Goal: Transaction & Acquisition: Purchase product/service

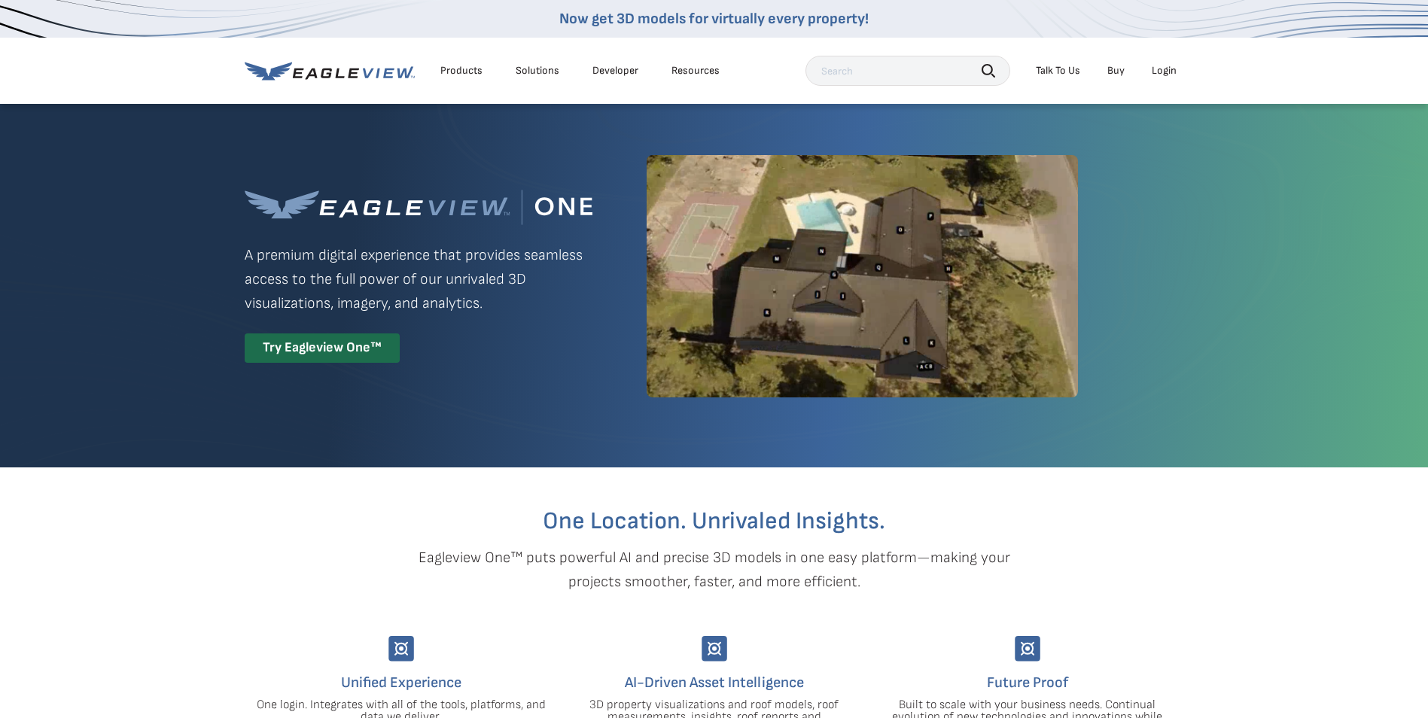
click at [1162, 65] on div "Login" at bounding box center [1164, 71] width 25 height 14
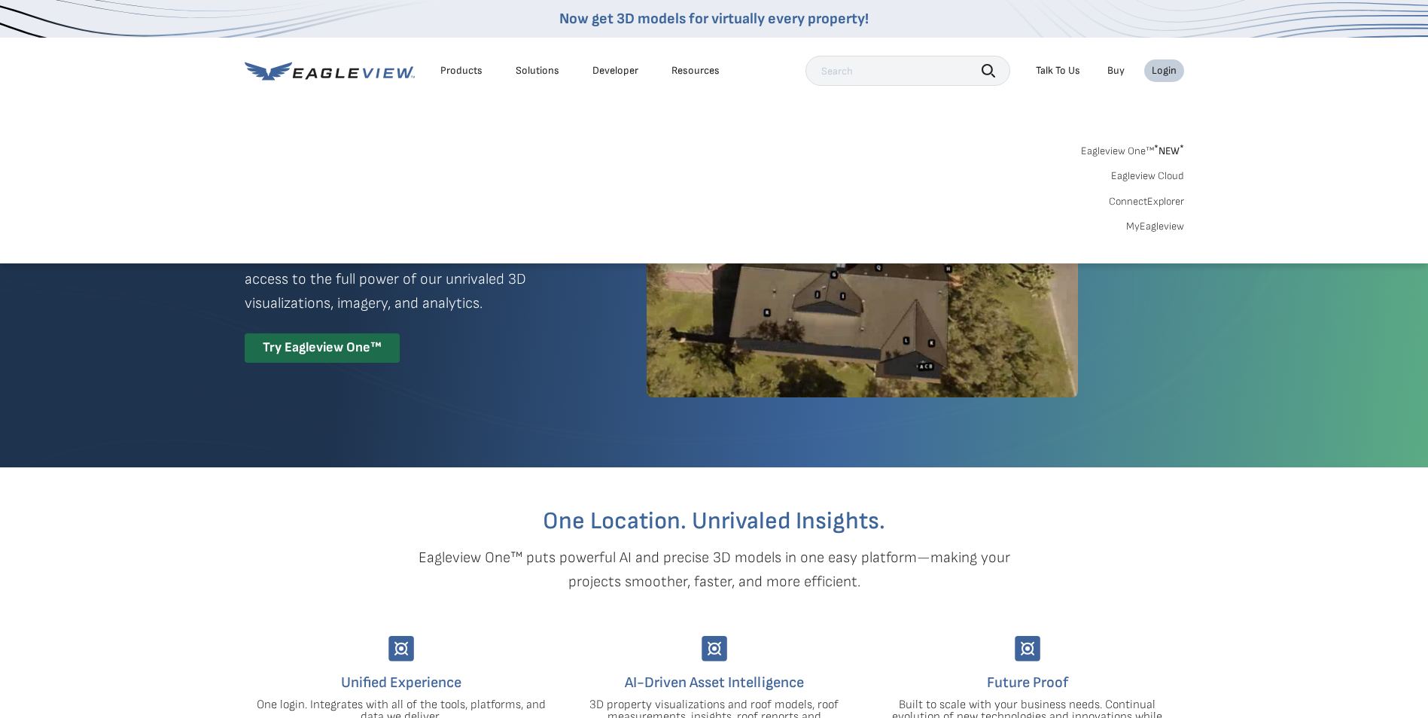
click at [1155, 230] on link "MyEagleview" at bounding box center [1155, 227] width 58 height 14
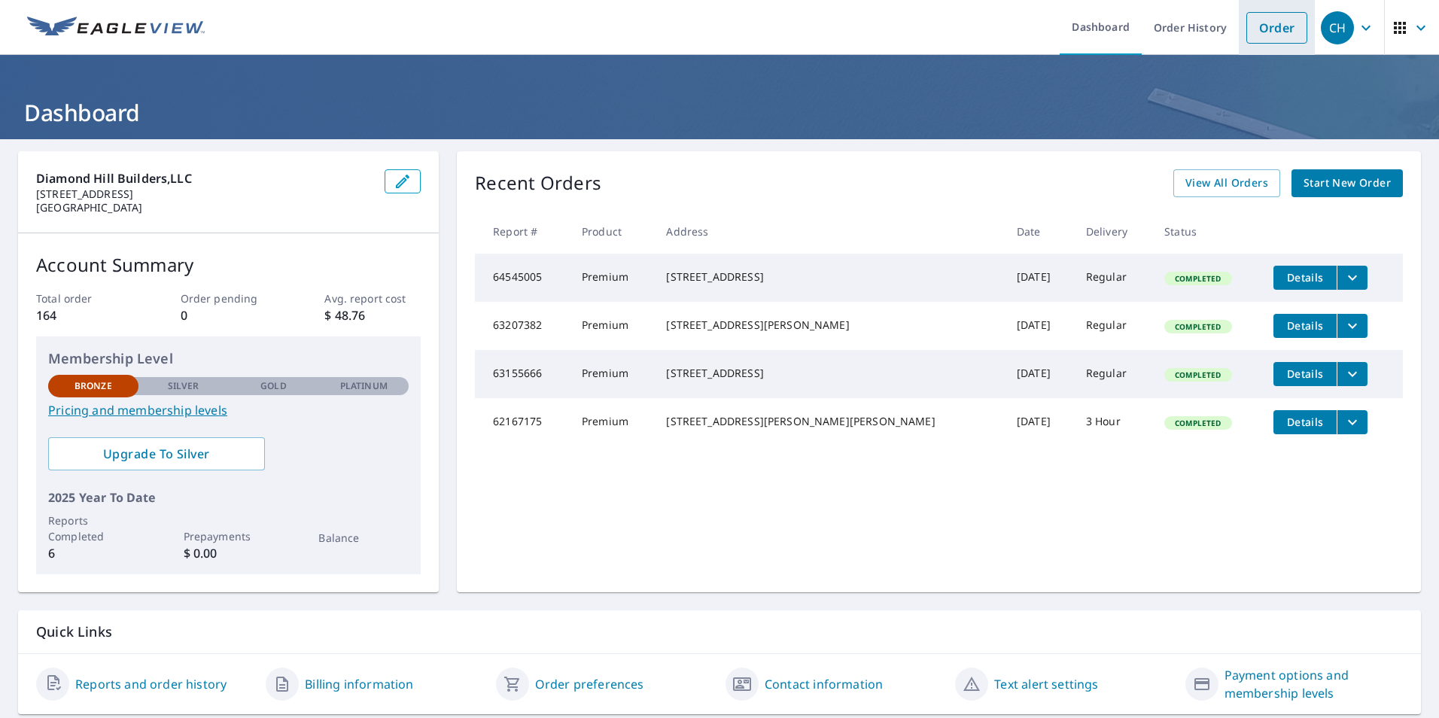
click at [1264, 18] on link "Order" at bounding box center [1276, 28] width 61 height 32
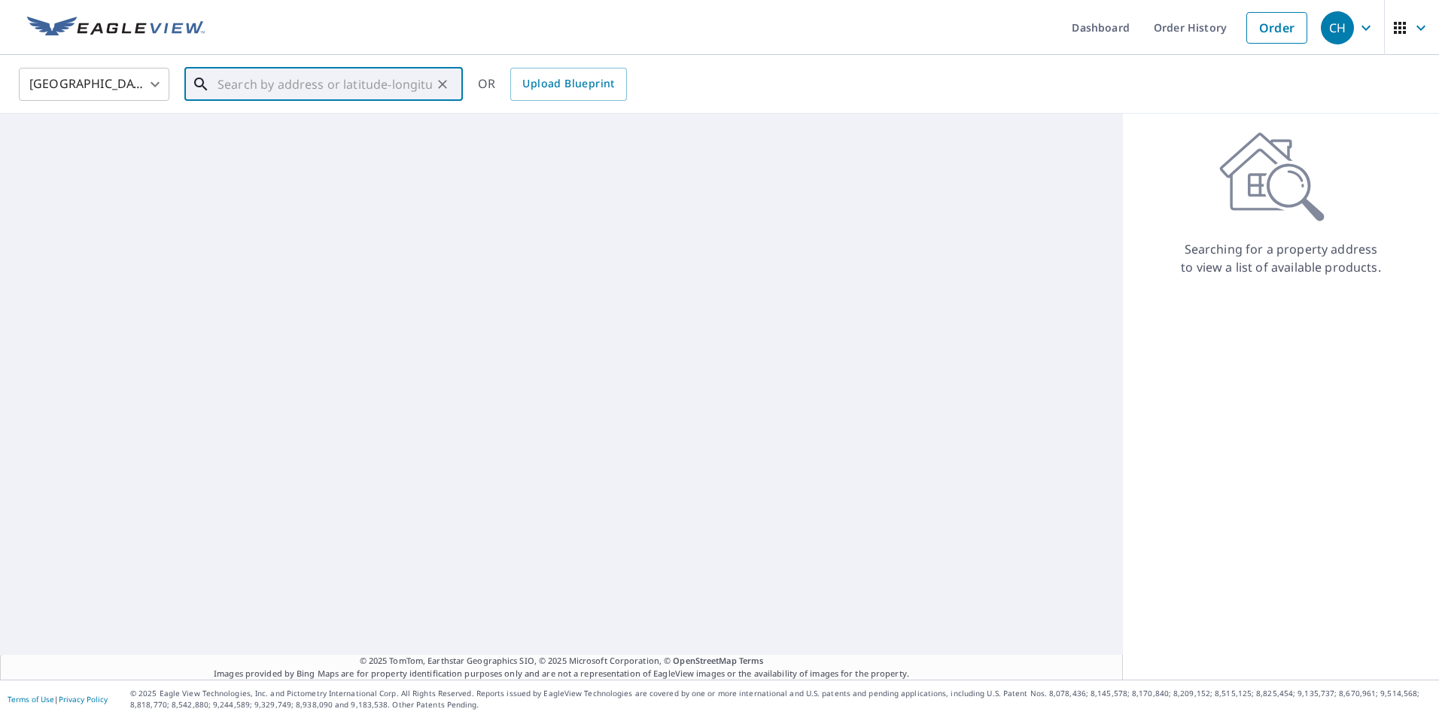
click at [306, 84] on input "text" at bounding box center [325, 84] width 214 height 42
paste input "[STREET_ADDRESS]"
click at [302, 140] on p "[GEOGRAPHIC_DATA]" at bounding box center [332, 144] width 236 height 15
type input "[STREET_ADDRESS]"
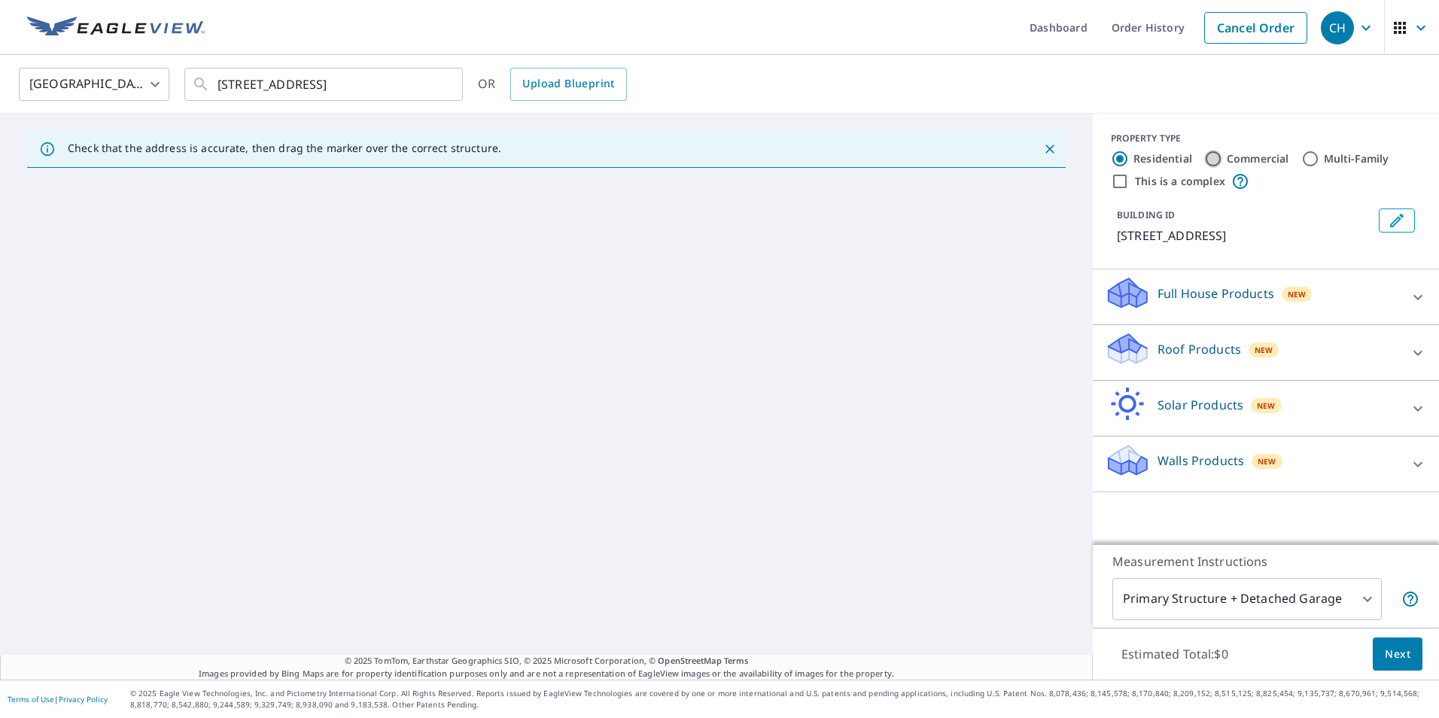
click at [1204, 159] on input "Commercial" at bounding box center [1213, 159] width 18 height 18
radio input "true"
type input "4"
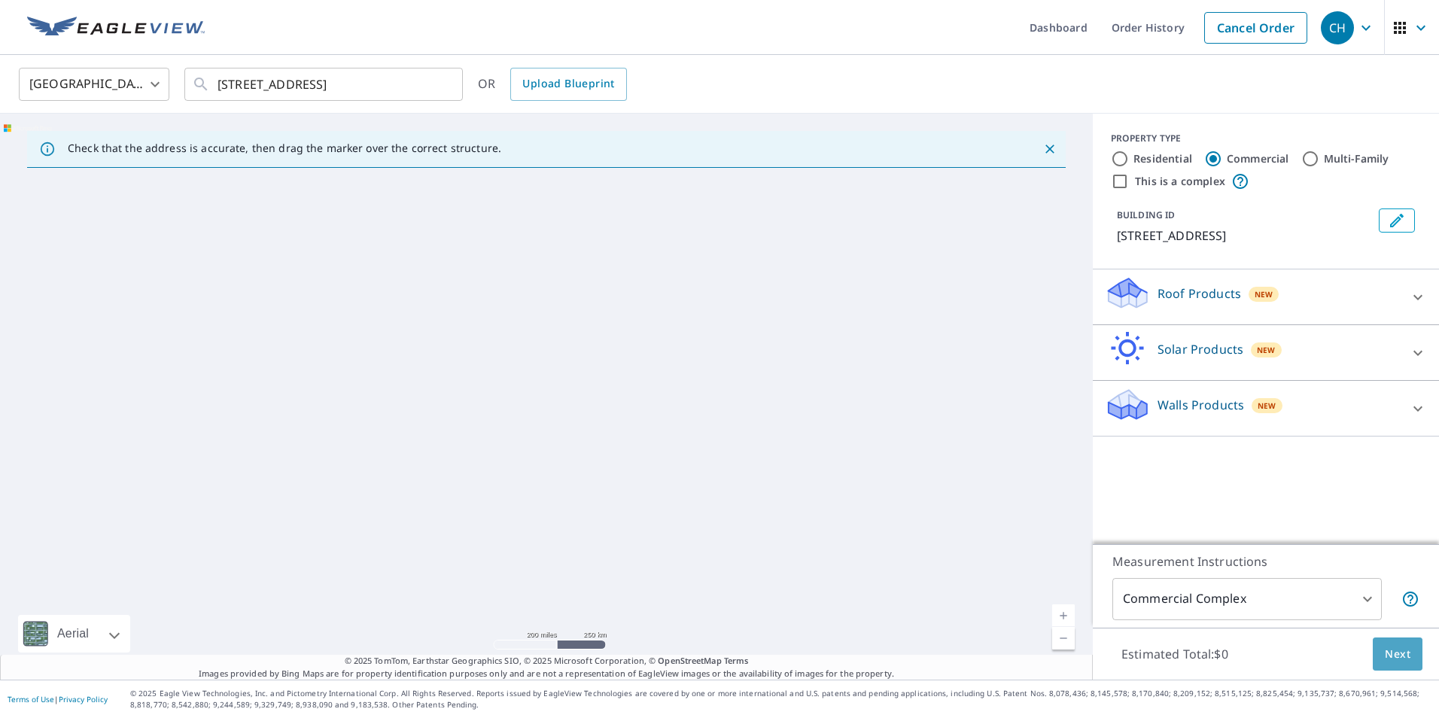
click at [1385, 648] on span "Next" at bounding box center [1398, 654] width 26 height 19
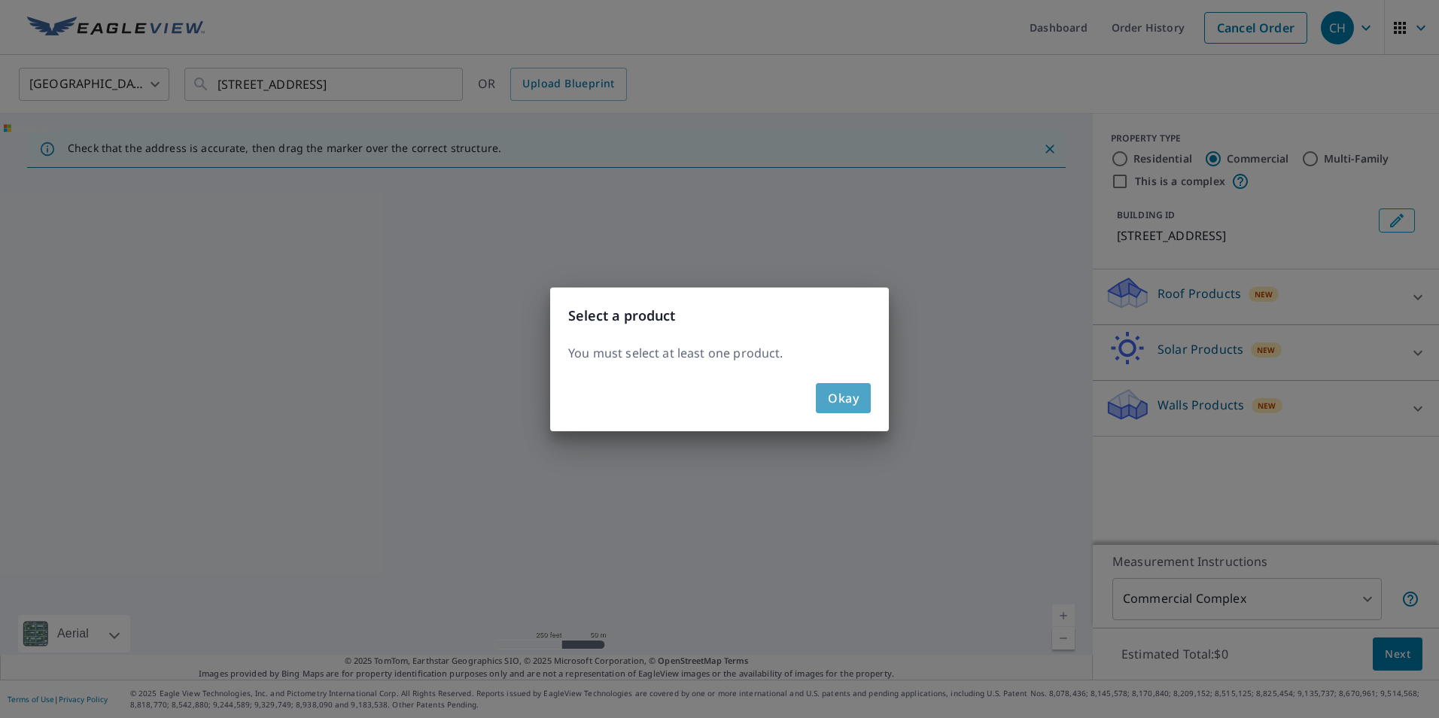
click at [831, 401] on span "Okay" at bounding box center [843, 398] width 31 height 21
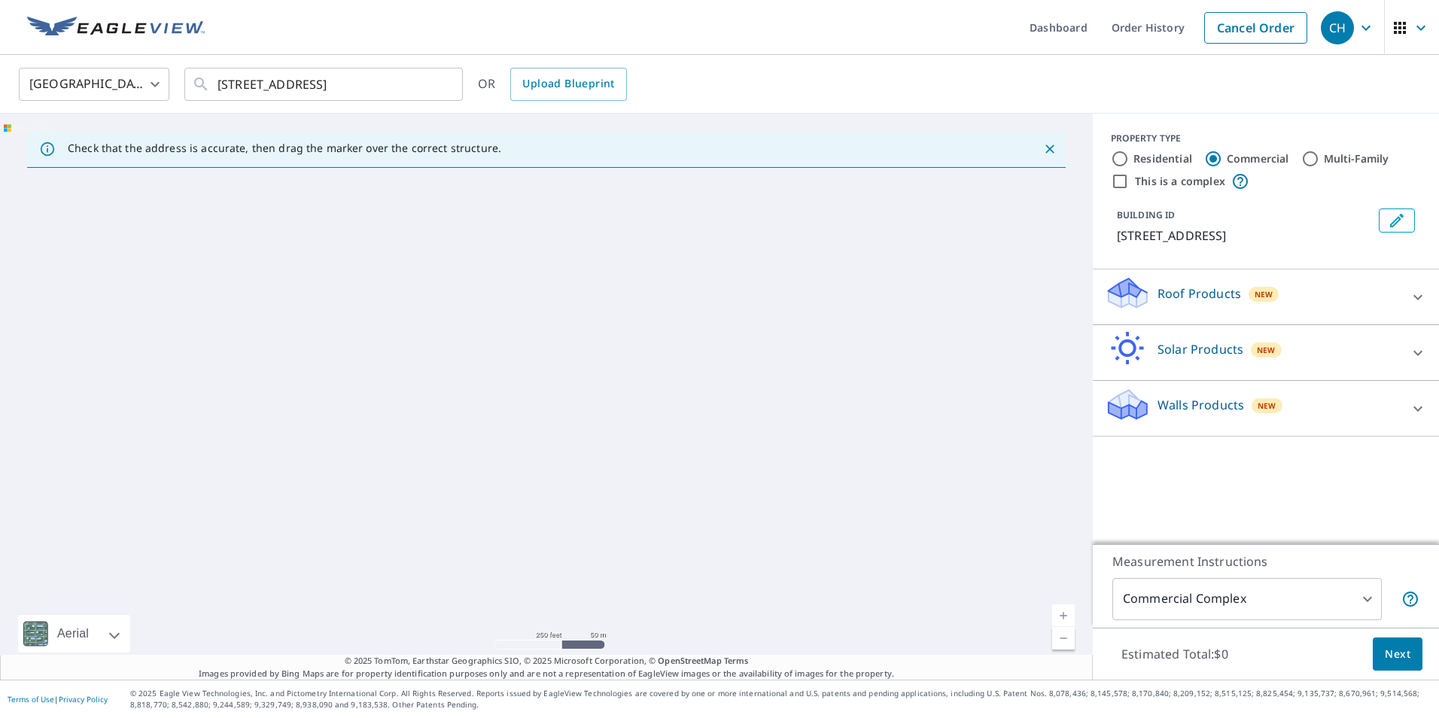
click at [1117, 403] on icon at bounding box center [1125, 399] width 33 height 19
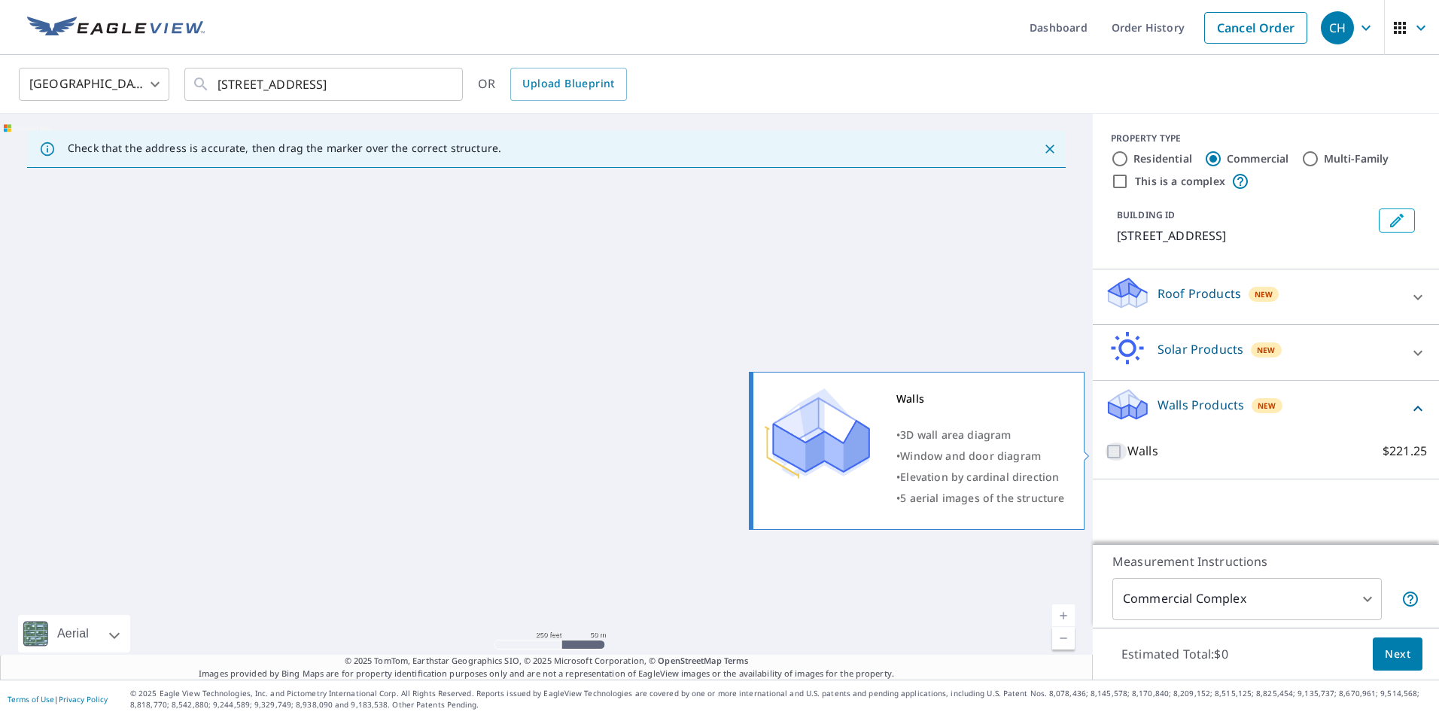
click at [1105, 447] on input "Walls $221.25" at bounding box center [1116, 452] width 23 height 18
checkbox input "true"
